Goal: Task Accomplishment & Management: Use online tool/utility

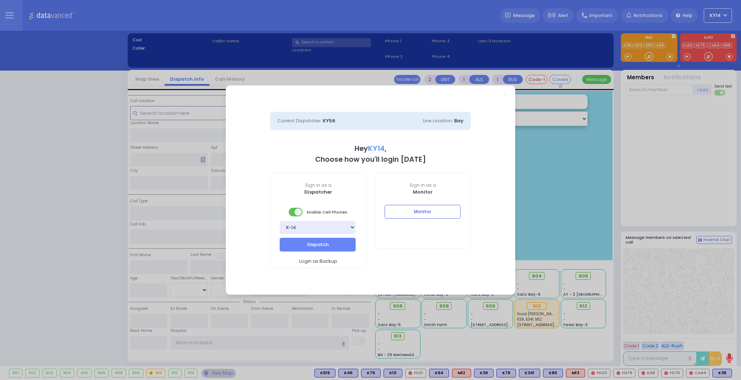
select select "2"
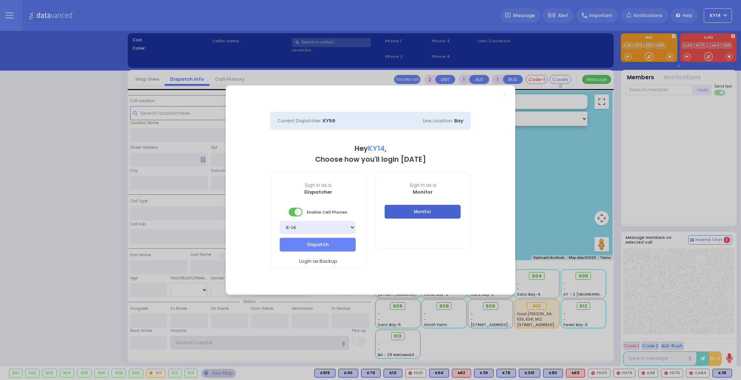
type input "ky14"
click at [410, 213] on button "Monitor" at bounding box center [423, 212] width 76 height 14
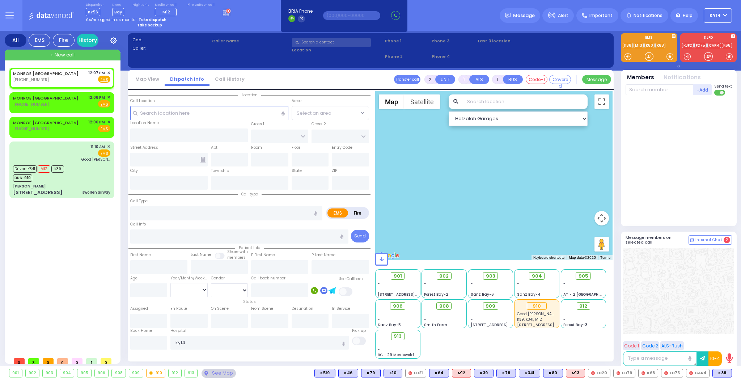
select select
radio input "true"
select select
type input "12:07"
select select "Hatzalah Garages"
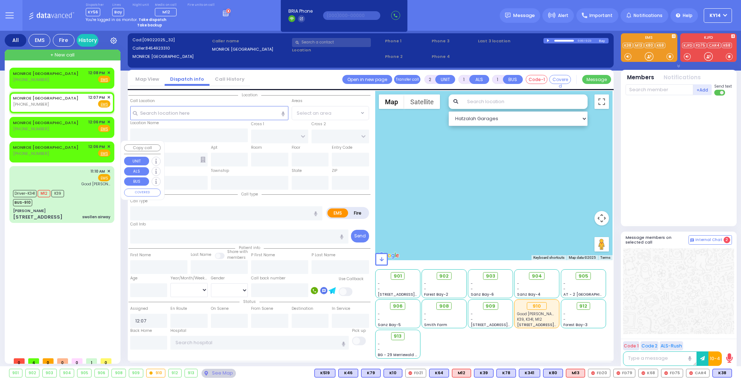
click at [74, 154] on div "MONROE [GEOGRAPHIC_DATA] [PHONE_NUMBER] 12:06 PM ✕ Fire EMS" at bounding box center [61, 150] width 97 height 13
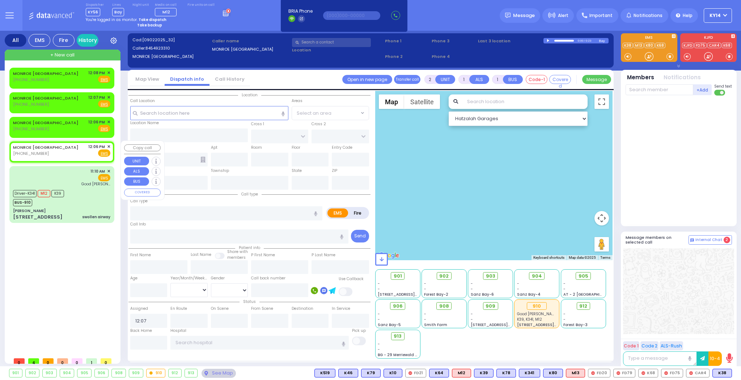
select select
radio input "true"
select select
type input "12:06"
select select "Hatzalah Garages"
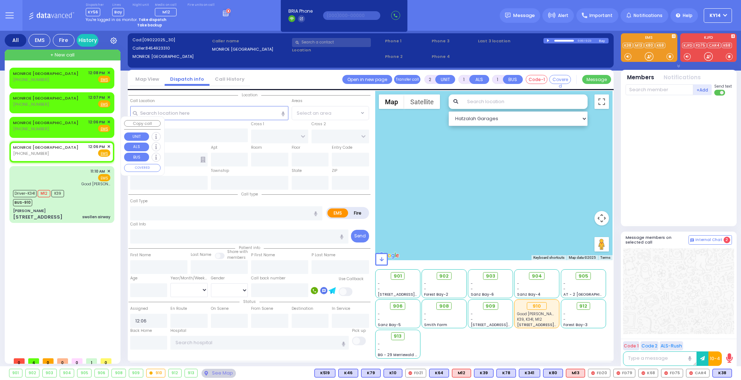
click at [74, 126] on div "MONROE [GEOGRAPHIC_DATA] [PHONE_NUMBER] 12:06 PM ✕ Fire EMS" at bounding box center [61, 125] width 97 height 13
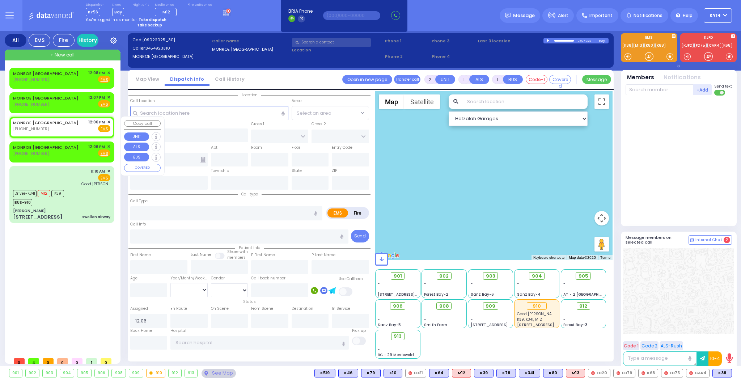
select select
radio input "true"
select select
select select "Hatzalah Garages"
click at [66, 97] on div "MONROE [GEOGRAPHIC_DATA] [PHONE_NUMBER] 12:07 PM ✕ Fire EMS" at bounding box center [61, 100] width 97 height 13
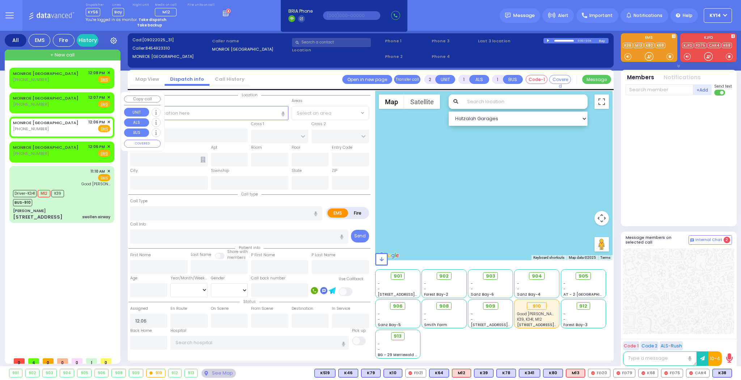
select select
radio input "true"
select select
type input "12:07"
select select "Hatzalah Garages"
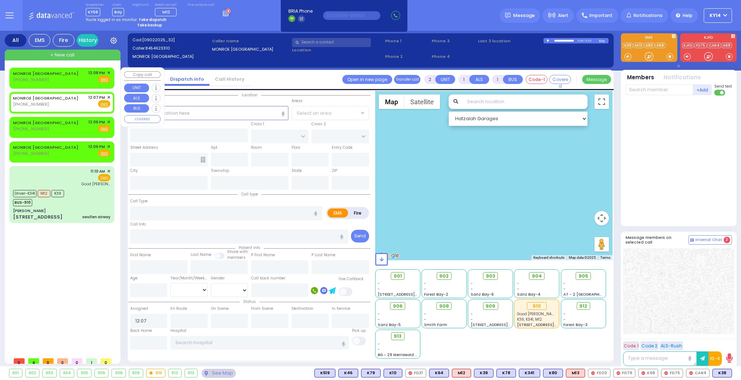
click at [59, 71] on div "MONROE [GEOGRAPHIC_DATA] [PHONE_NUMBER] 12:08 PM ✕ Fire EMS" at bounding box center [61, 76] width 97 height 13
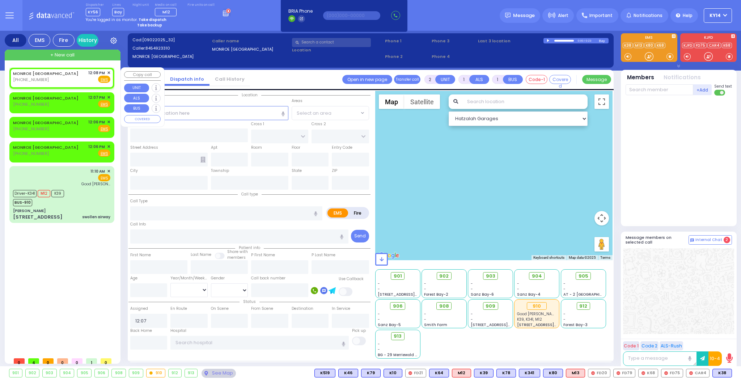
select select
radio input "true"
select select
type input "12:08"
select select "Hatzalah Garages"
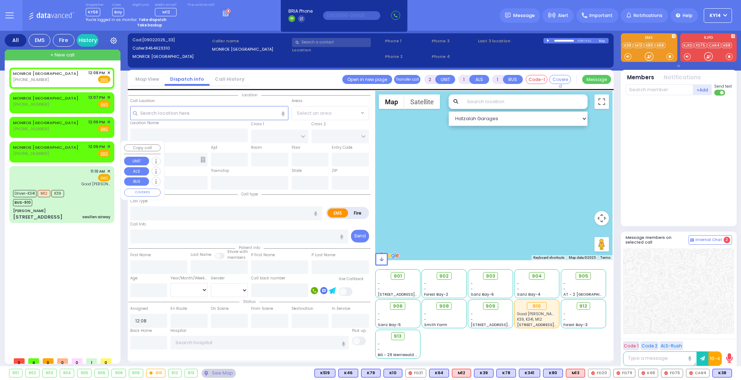
click at [62, 153] on div "MONROE [GEOGRAPHIC_DATA] [PHONE_NUMBER] 12:06 PM ✕ Fire EMS" at bounding box center [61, 150] width 97 height 13
select select
radio input "true"
select select
type input "12:06"
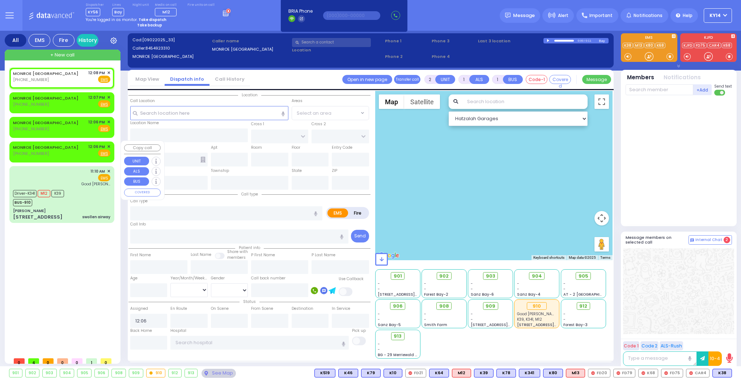
select select "Hatzalah Garages"
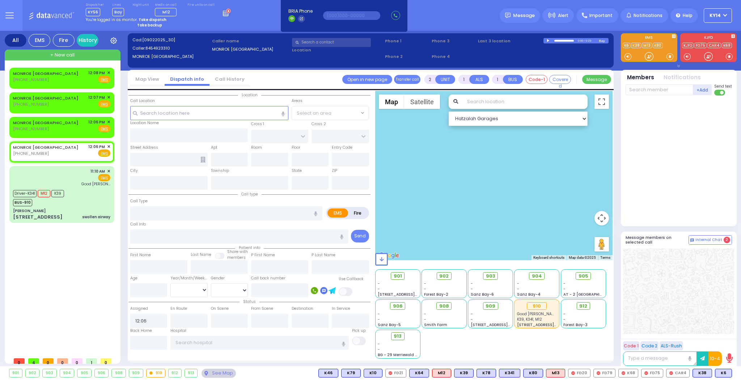
click at [220, 81] on link "Call History" at bounding box center [230, 79] width 41 height 7
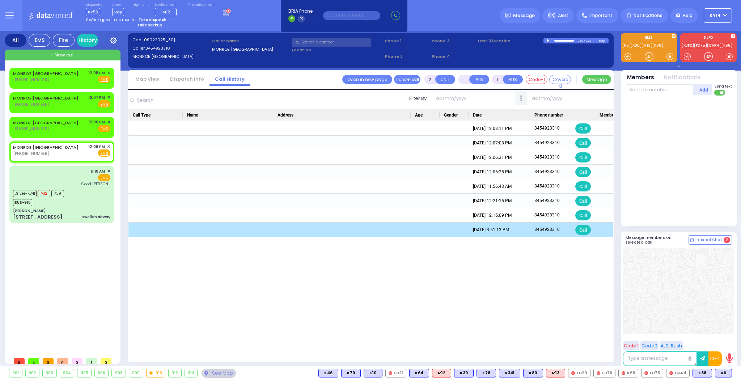
click at [488, 230] on div "[DATE] 3:51:13 PM" at bounding box center [500, 230] width 62 height 14
click at [435, 231] on div "Press SPACE to deselect this row." at bounding box center [425, 230] width 29 height 14
click at [529, 231] on div "[DATE] 3:51:13 PM" at bounding box center [500, 230] width 62 height 14
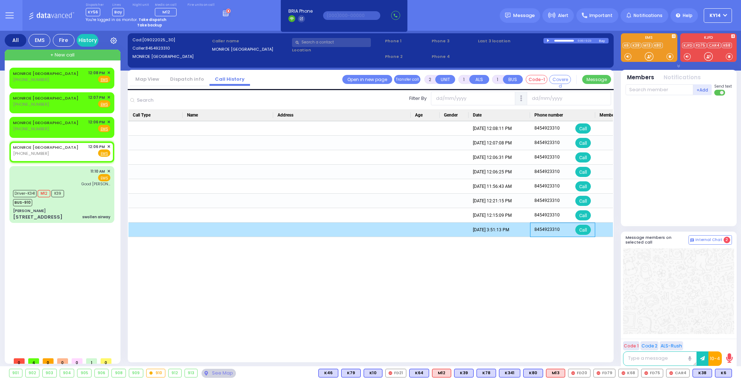
click at [545, 228] on div "8454923310" at bounding box center [547, 230] width 25 height 10
click at [553, 228] on div "8454923310" at bounding box center [547, 230] width 25 height 10
click at [582, 232] on div "Call" at bounding box center [584, 230] width 16 height 10
click at [447, 230] on div "Press SPACE to deselect this row." at bounding box center [454, 230] width 29 height 14
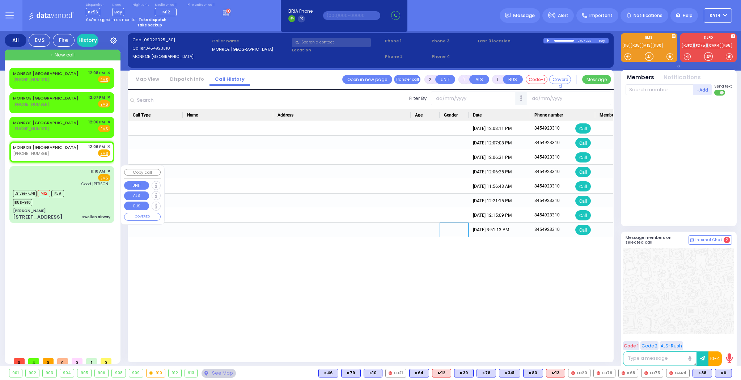
click at [79, 187] on div "11:10 AM ✕ EMS Good [PERSON_NAME]" at bounding box center [62, 194] width 102 height 55
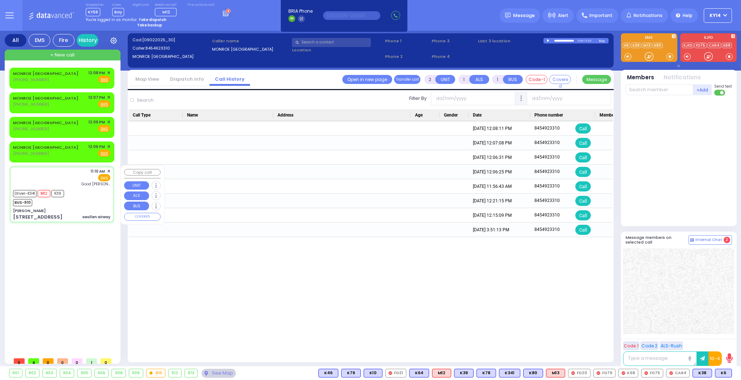
type input "6"
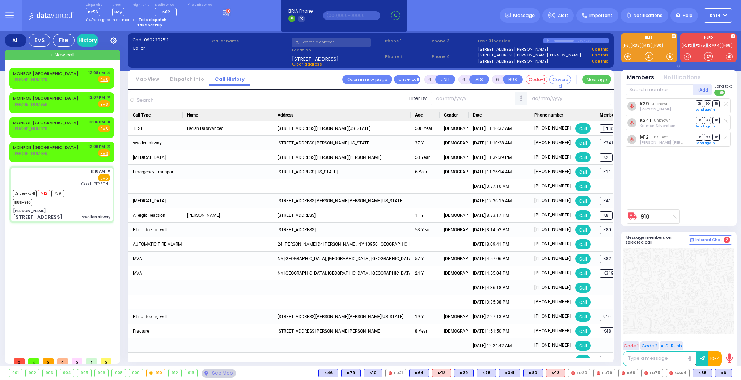
drag, startPoint x: 304, startPoint y: 359, endPoint x: 418, endPoint y: 383, distance: 115.9
click at [58, 165] on div "MONROE [GEOGRAPHIC_DATA] [PHONE_NUMBER] 12:08 PM ✕ EMS" at bounding box center [61, 147] width 105 height 159
click at [62, 152] on div "MONROE [GEOGRAPHIC_DATA] [PHONE_NUMBER] 12:06 PM ✕ Fire EMS" at bounding box center [61, 150] width 97 height 13
type input "2"
type input "1"
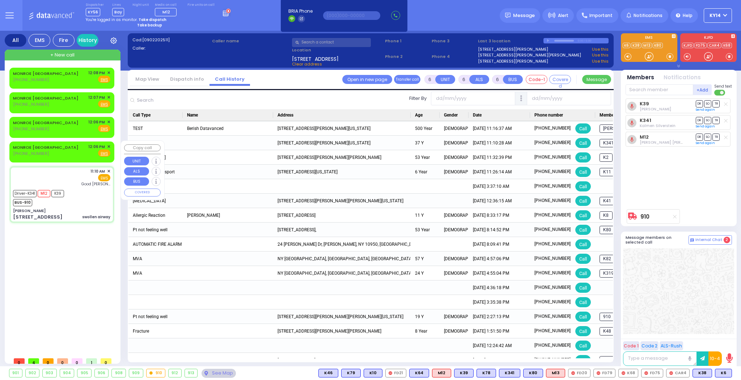
type input "1"
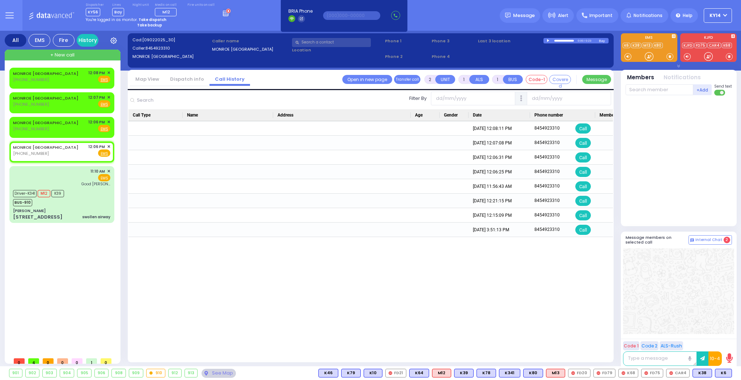
click at [317, 362] on div "Cad: [09022025_30] Caller: 8454923310 [GEOGRAPHIC_DATA] Caller name [GEOGRAPHIC…" at bounding box center [371, 200] width 486 height 338
